Goal: Task Accomplishment & Management: Manage account settings

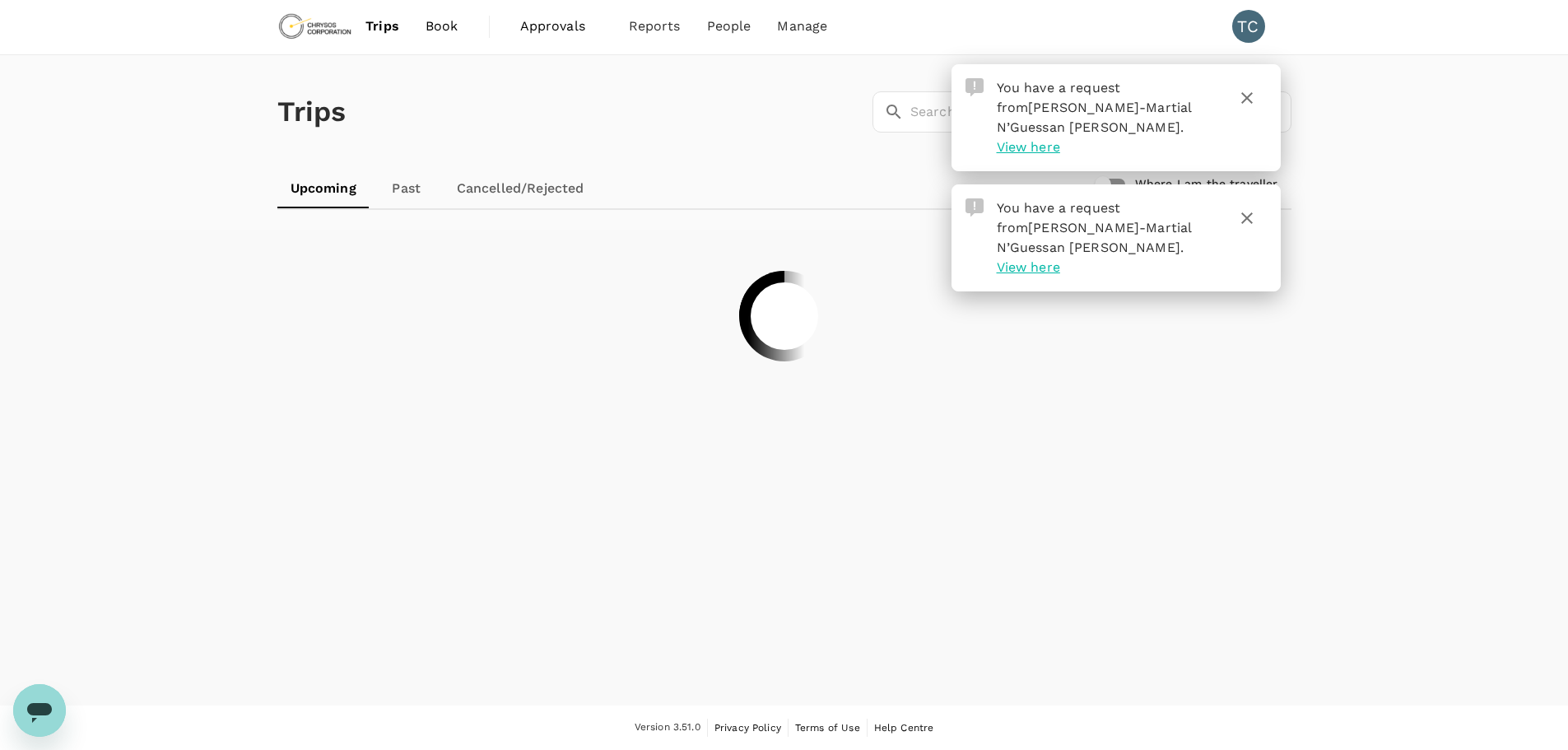
click at [556, 23] on span "Approvals" at bounding box center [561, 27] width 82 height 20
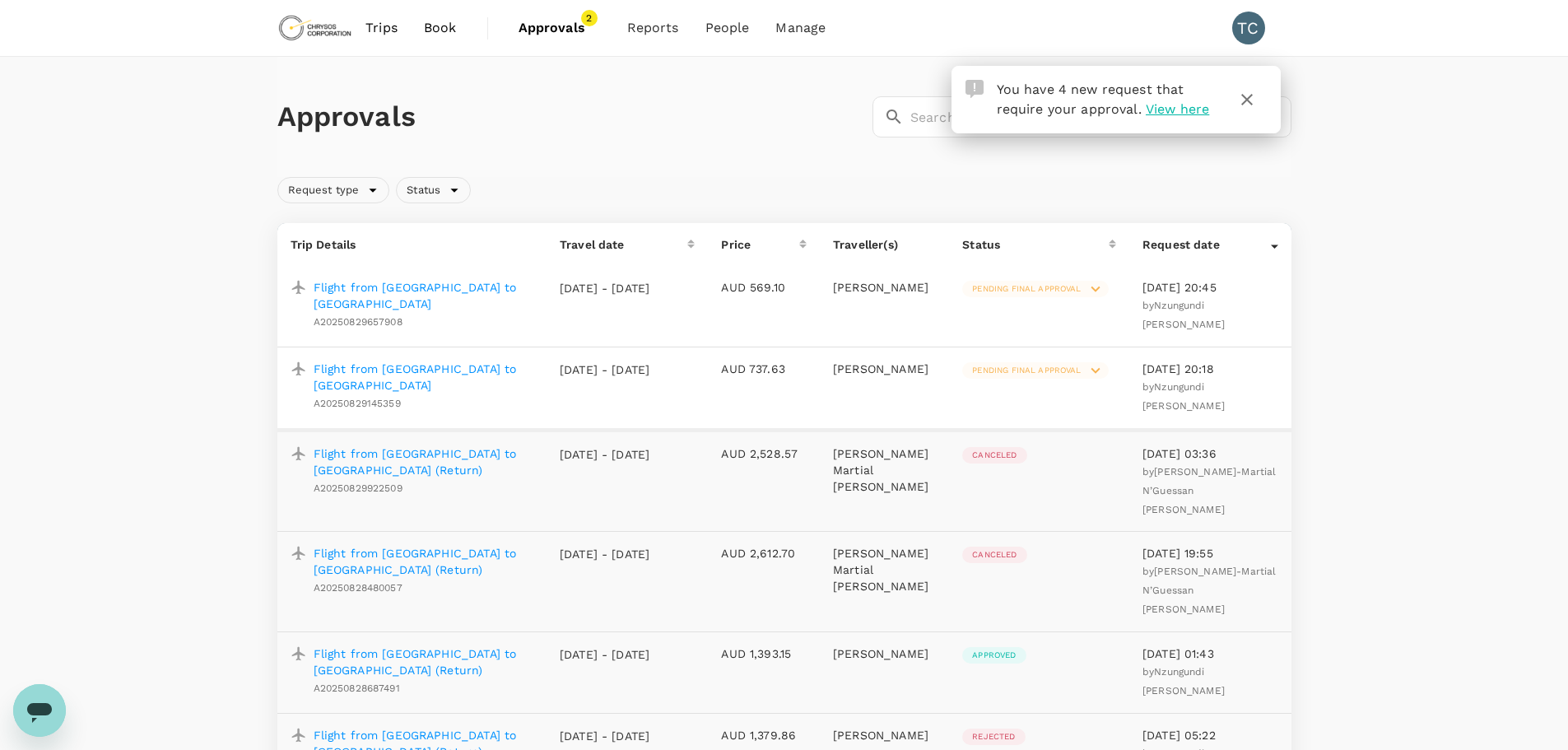
scroll to position [82, 0]
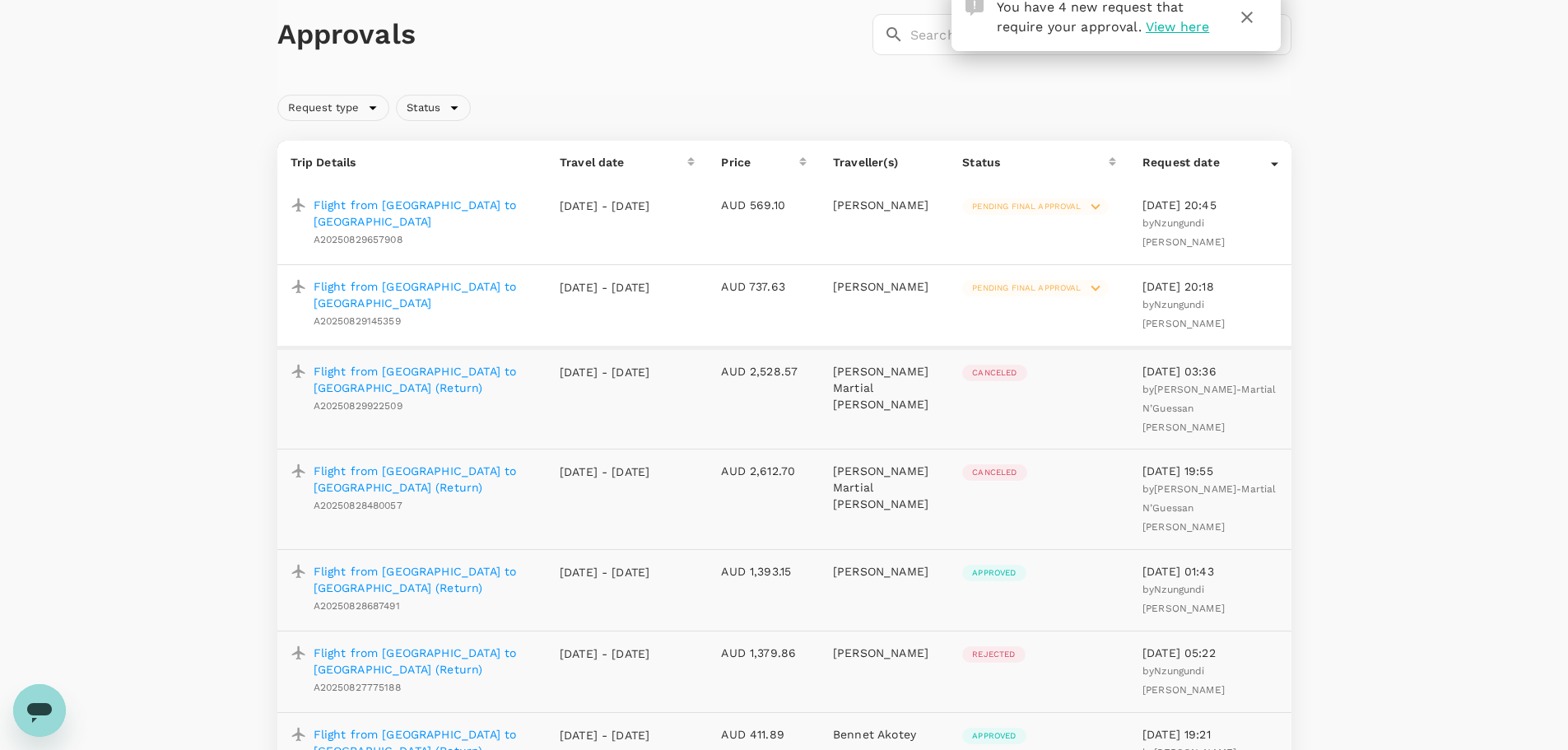
click at [433, 278] on p "Flight from [GEOGRAPHIC_DATA] to [GEOGRAPHIC_DATA]" at bounding box center [423, 294] width 219 height 33
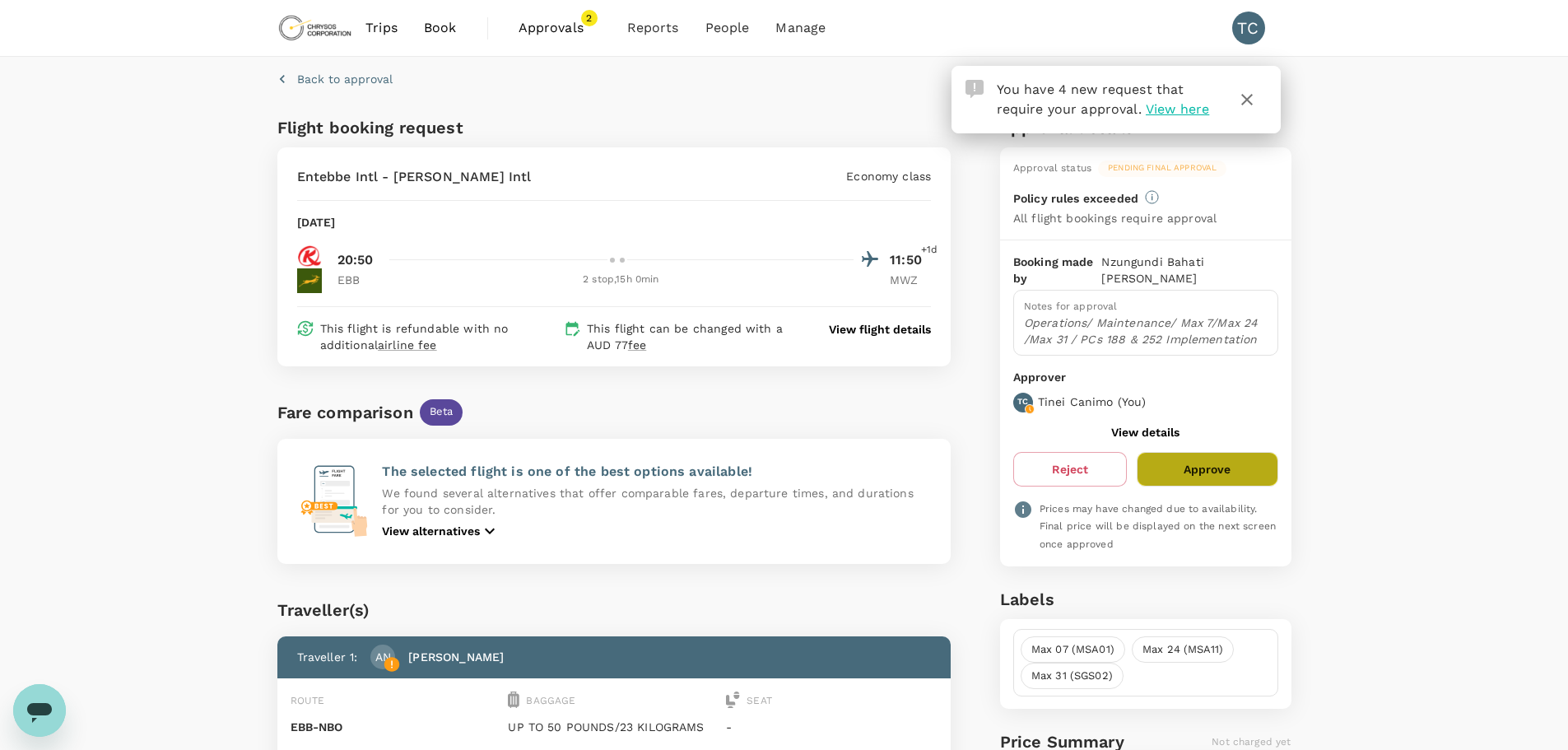
click at [1215, 458] on button "Approve" at bounding box center [1208, 469] width 141 height 35
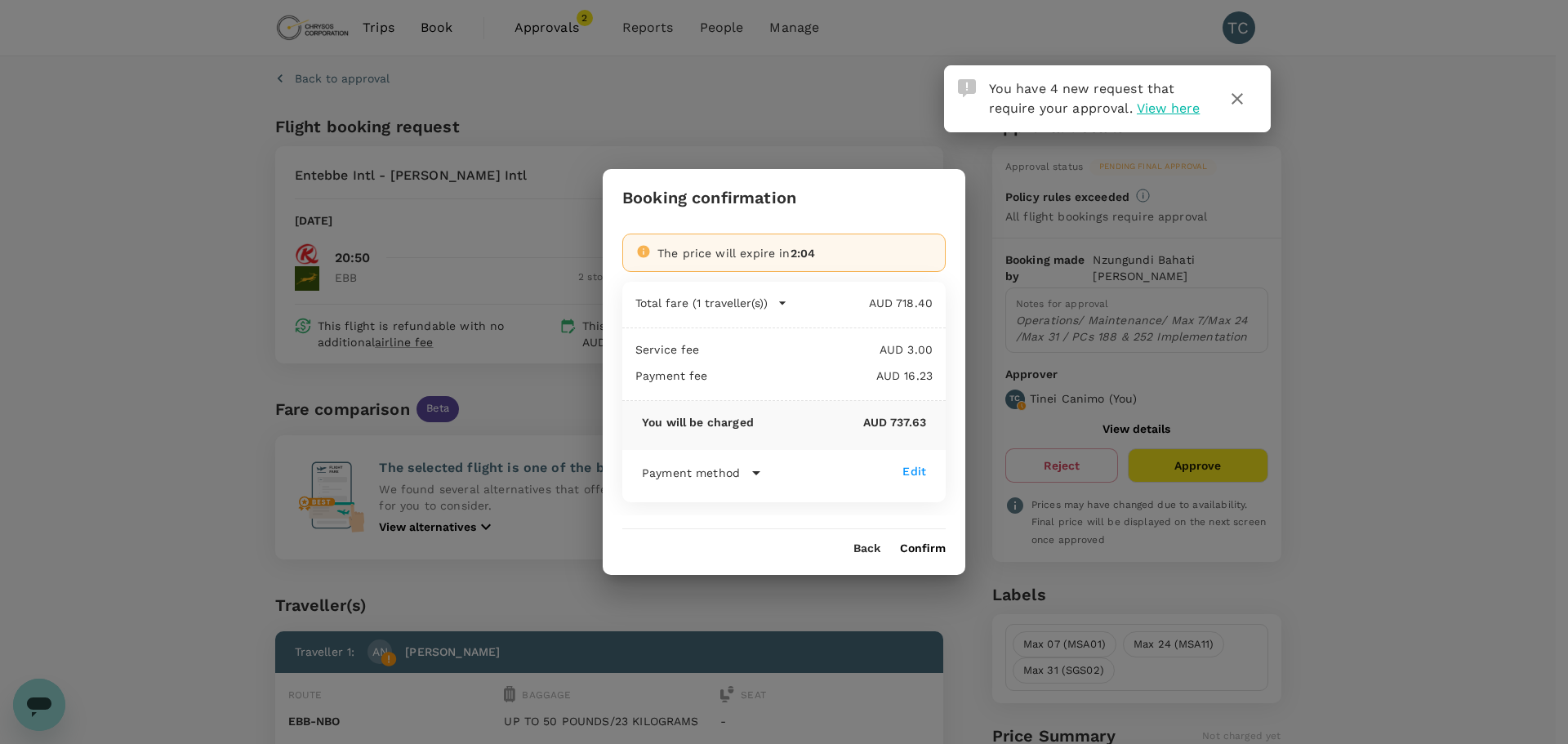
click at [1239, 96] on icon "button" at bounding box center [1238, 99] width 20 height 20
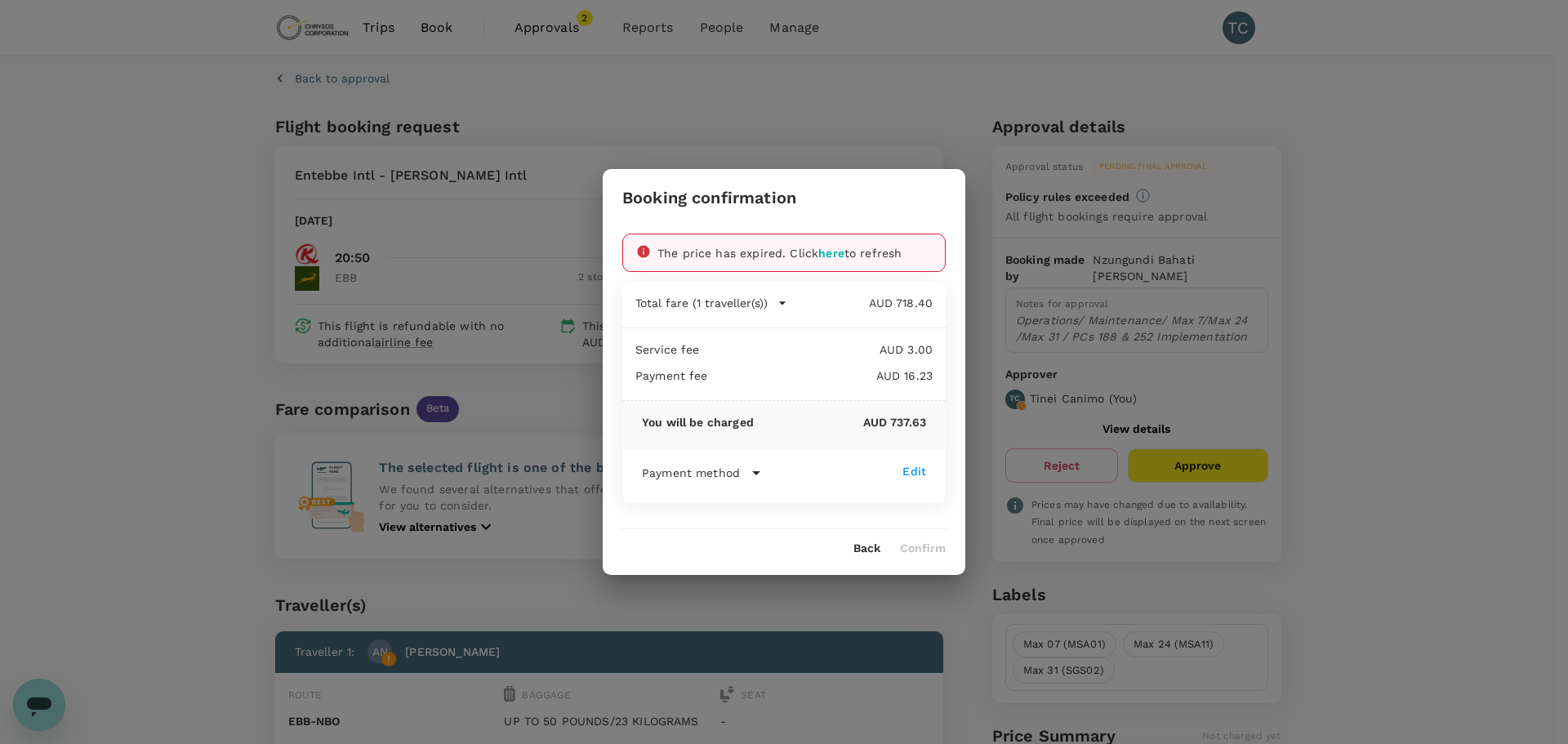
click at [866, 548] on button "Back" at bounding box center [866, 548] width 27 height 13
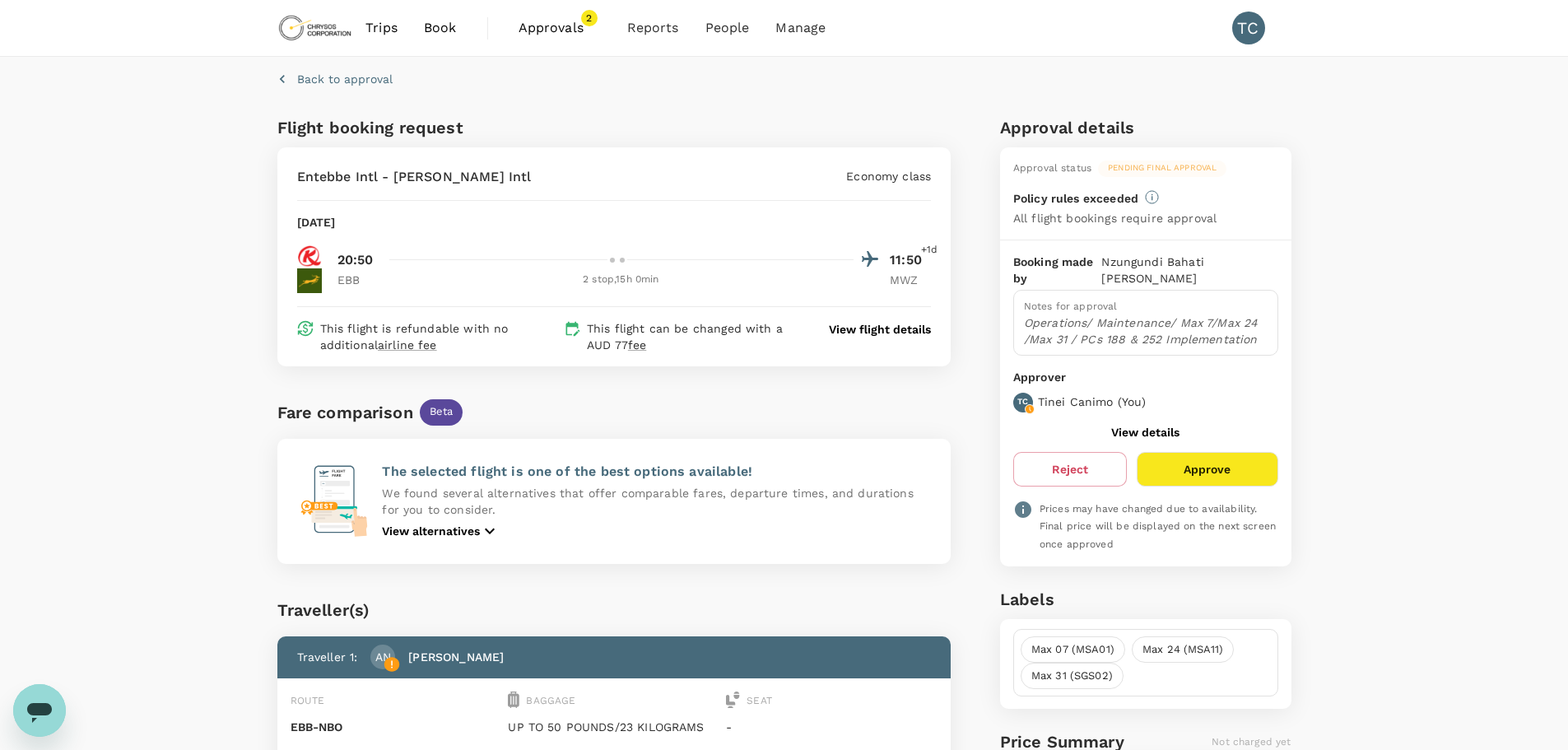
click at [560, 21] on span "Approvals" at bounding box center [559, 28] width 82 height 20
